Goal: Navigation & Orientation: Find specific page/section

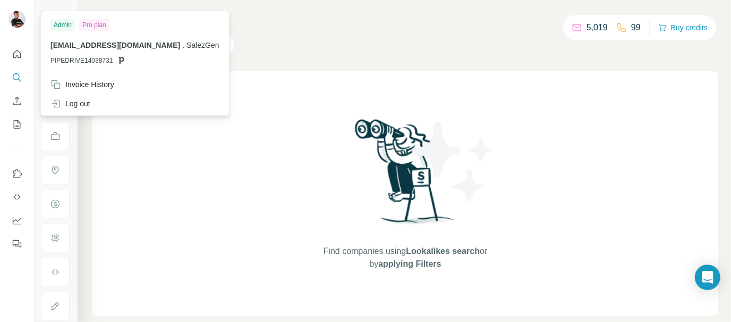
click at [20, 23] on img at bounding box center [17, 19] width 17 height 17
click at [92, 86] on div "Invoice History" at bounding box center [82, 84] width 64 height 11
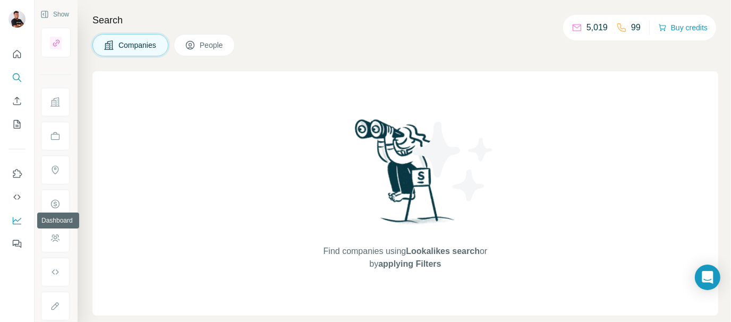
click at [16, 219] on icon "Dashboard" at bounding box center [17, 220] width 11 height 11
